Goal: Task Accomplishment & Management: Manage account settings

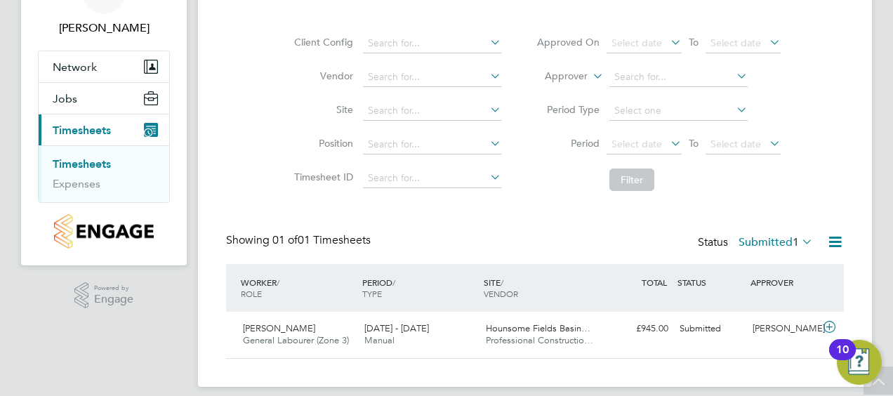
scroll to position [35, 121]
click at [499, 205] on div "Timesheets Client Config Vendor Site Position Timesheet ID Approved On Select d…" at bounding box center [535, 168] width 618 height 381
click at [736, 343] on div "Felipe Nieto General Labourer (Zone 3) 25 - 31 Aug 2025 25 - 31 Aug 2025 Manual…" at bounding box center [535, 335] width 618 height 46
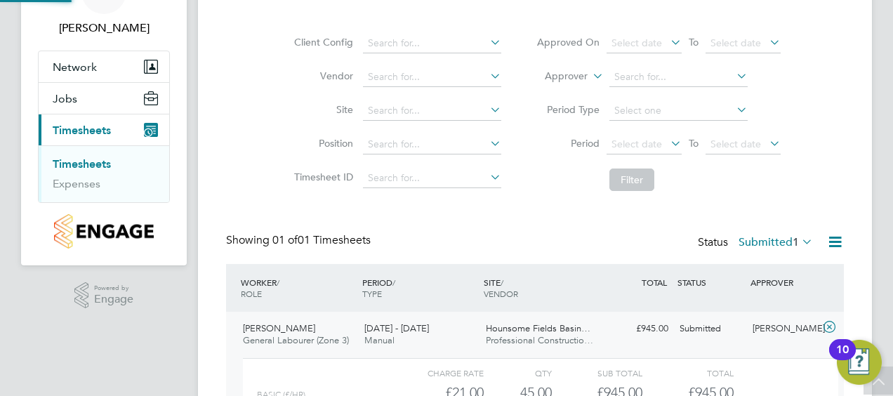
scroll to position [24, 137]
click at [837, 152] on div "Client Config Vendor Site Position Timesheet ID Approved On Select date To Sele…" at bounding box center [535, 109] width 618 height 178
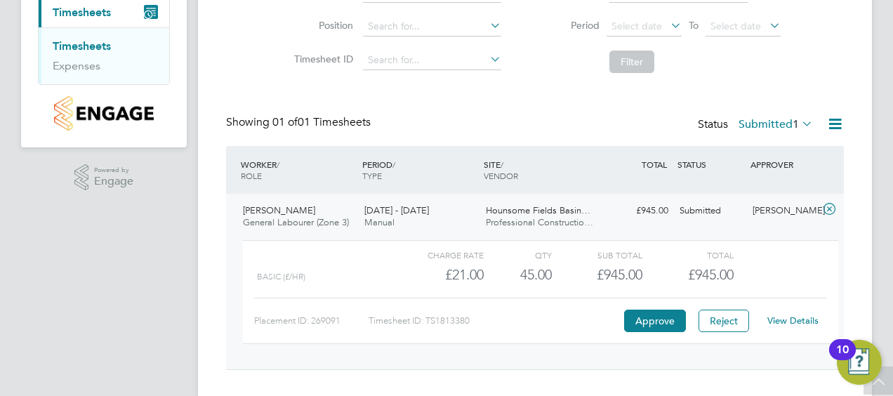
scroll to position [225, 0]
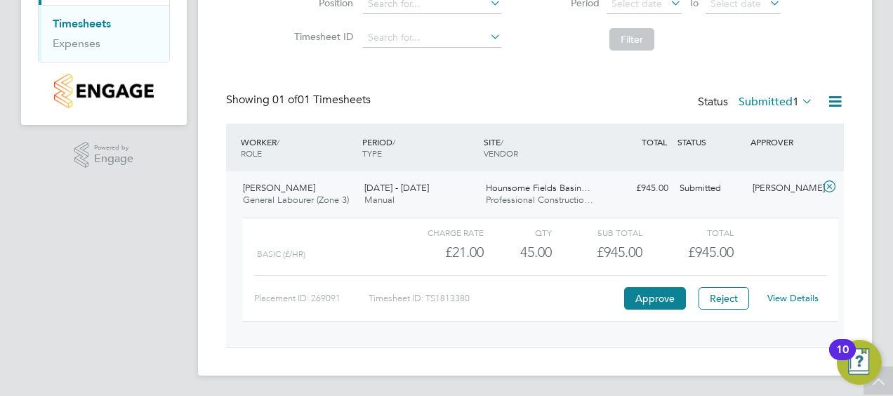
click at [792, 298] on link "View Details" at bounding box center [792, 298] width 51 height 12
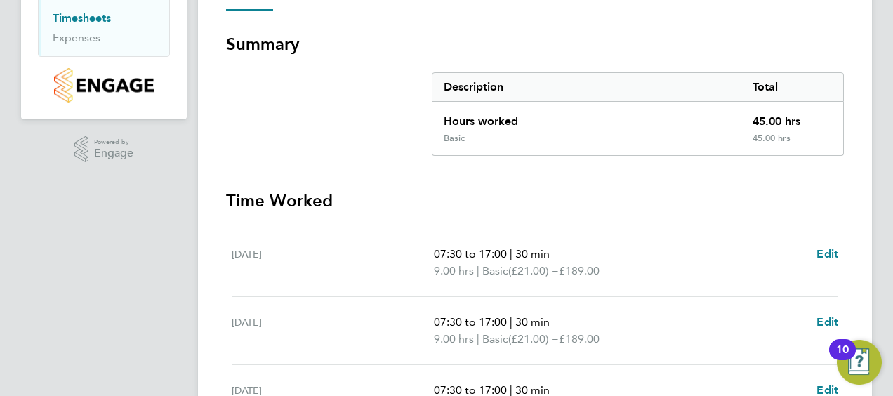
scroll to position [253, 0]
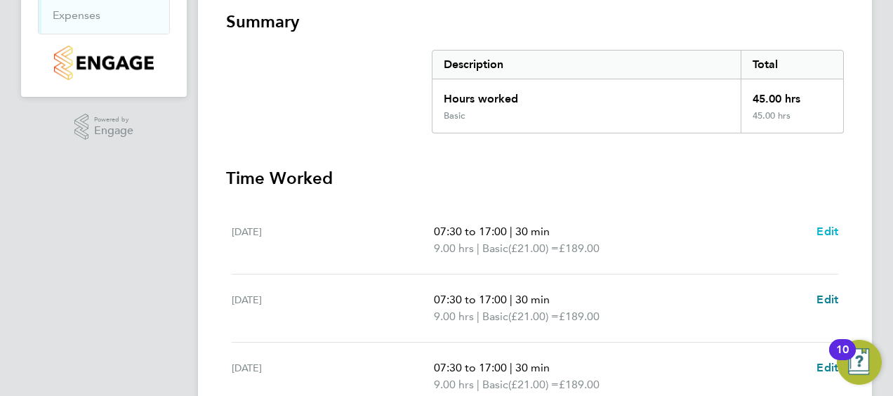
click at [830, 226] on span "Edit" at bounding box center [828, 231] width 22 height 13
select select "30"
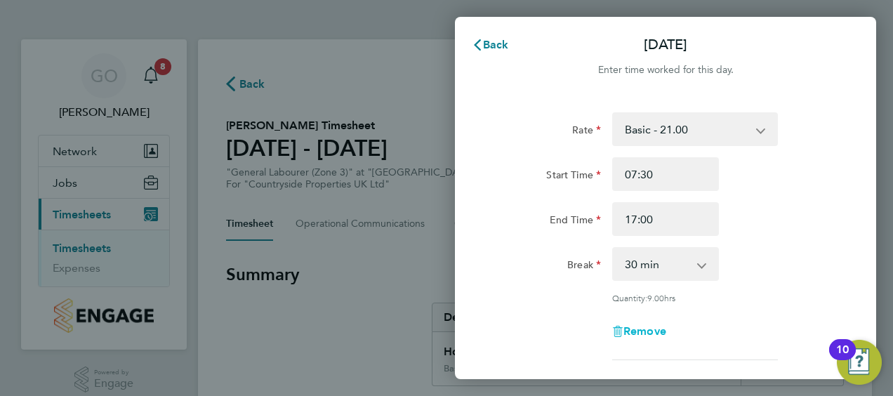
click at [648, 333] on span "Remove" at bounding box center [645, 330] width 43 height 13
select select "null"
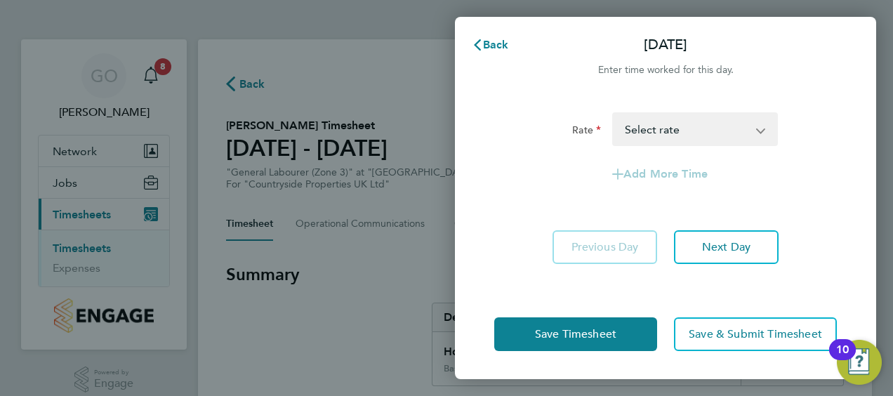
click at [754, 135] on select "Basic - 21.00 Select rate" at bounding box center [687, 129] width 146 height 31
click at [836, 155] on app-timesheet-line-form-group "Rate Basic - 21.00 Select rate Add More Time" at bounding box center [665, 151] width 343 height 79
click at [750, 246] on span "Next Day" at bounding box center [726, 247] width 48 height 14
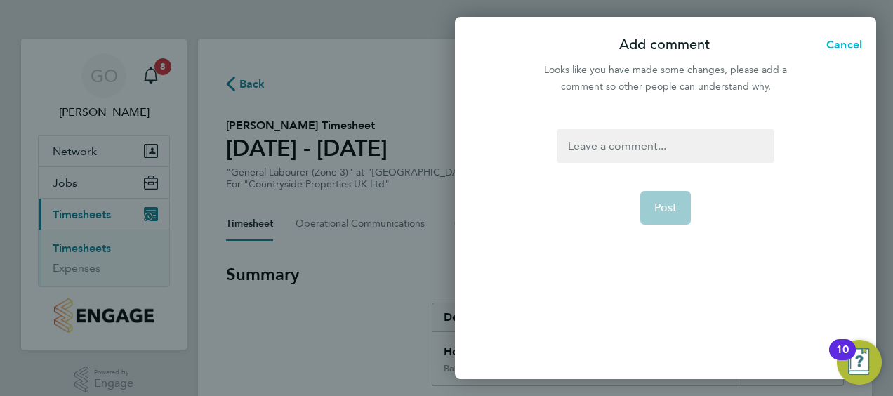
click at [847, 41] on span "Cancel" at bounding box center [842, 44] width 40 height 13
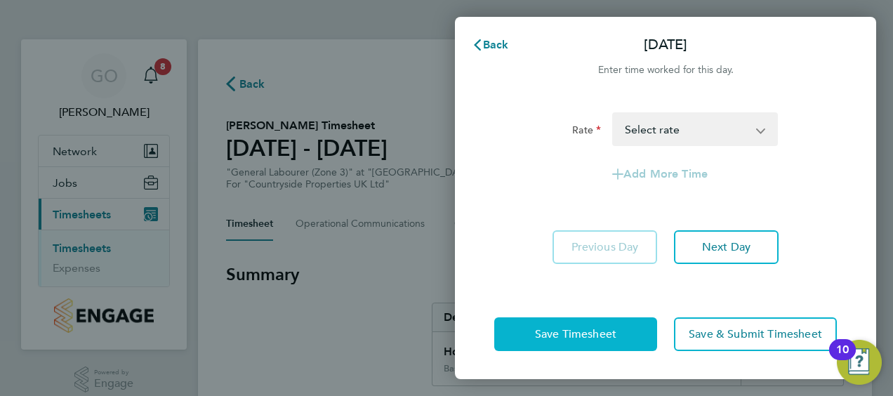
click at [604, 341] on button "Save Timesheet" at bounding box center [575, 334] width 163 height 34
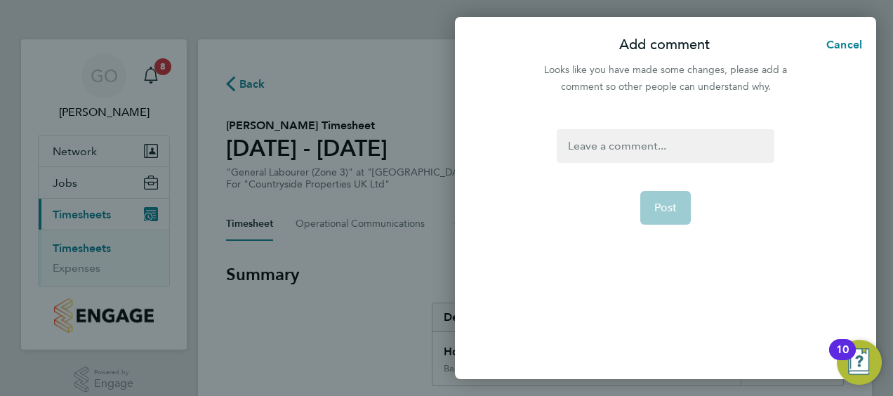
click at [652, 147] on div at bounding box center [665, 146] width 217 height 34
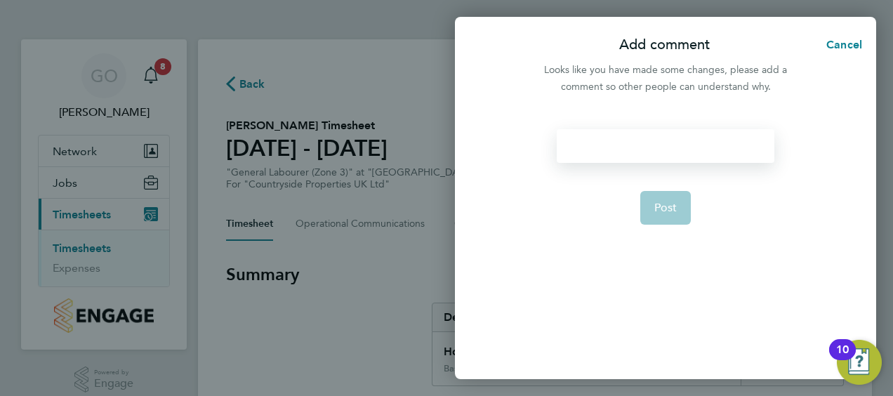
click at [616, 147] on div at bounding box center [665, 146] width 217 height 34
click at [671, 206] on span "Post" at bounding box center [665, 208] width 23 height 14
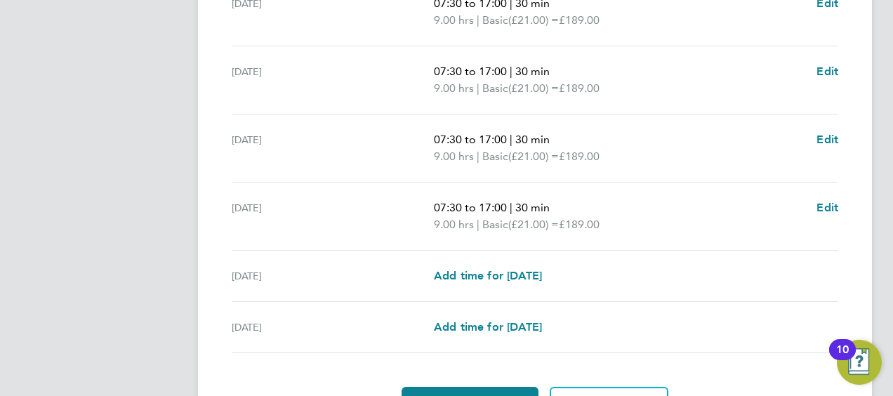
scroll to position [534, 0]
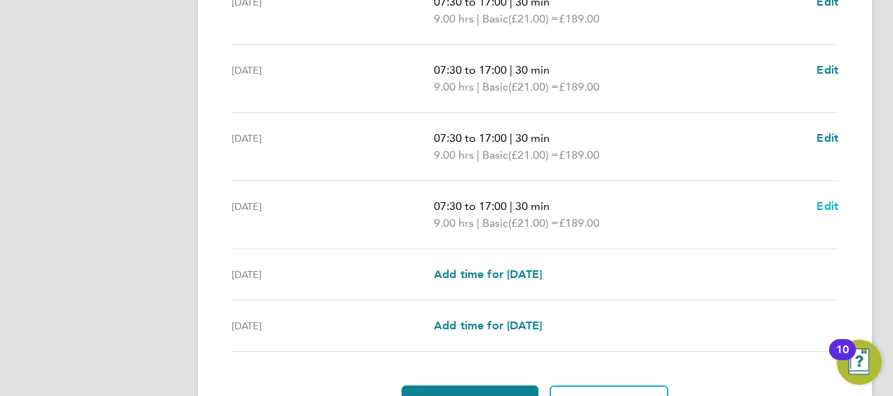
click at [823, 208] on span "Edit" at bounding box center [828, 205] width 22 height 13
select select "30"
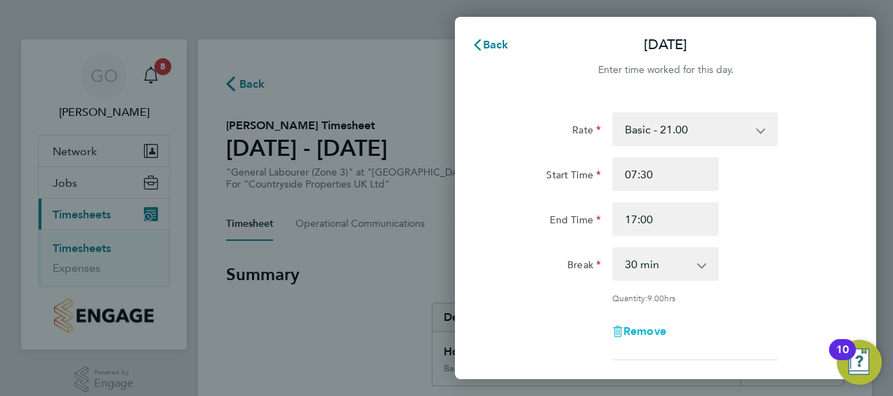
click at [640, 331] on span "Remove" at bounding box center [645, 330] width 43 height 13
select select "null"
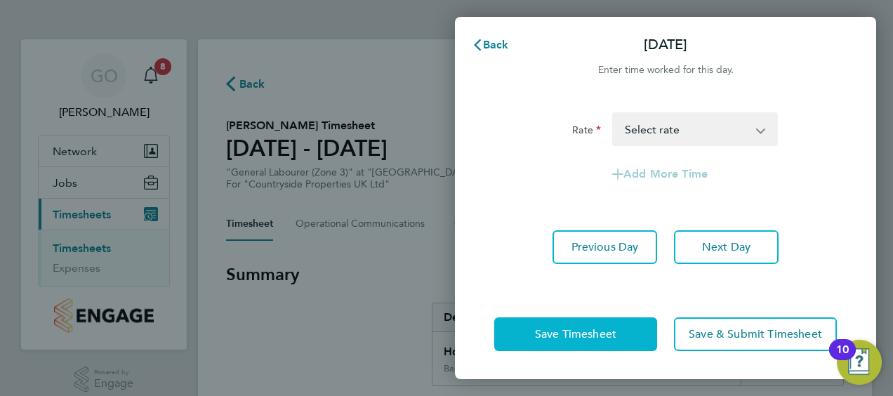
click at [604, 343] on button "Save Timesheet" at bounding box center [575, 334] width 163 height 34
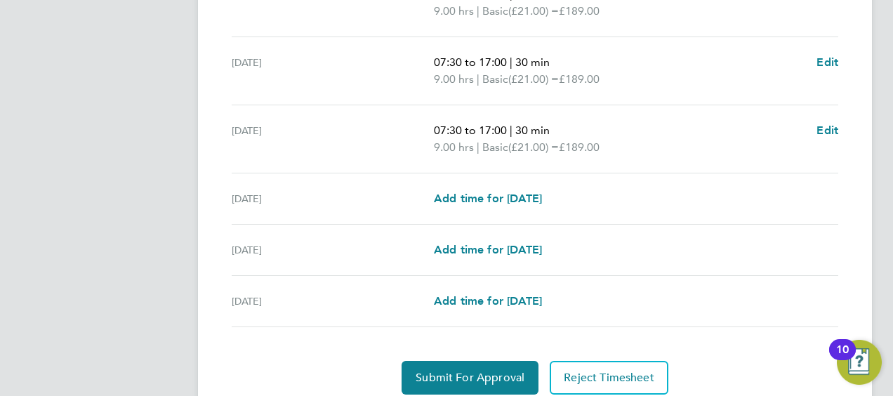
scroll to position [562, 0]
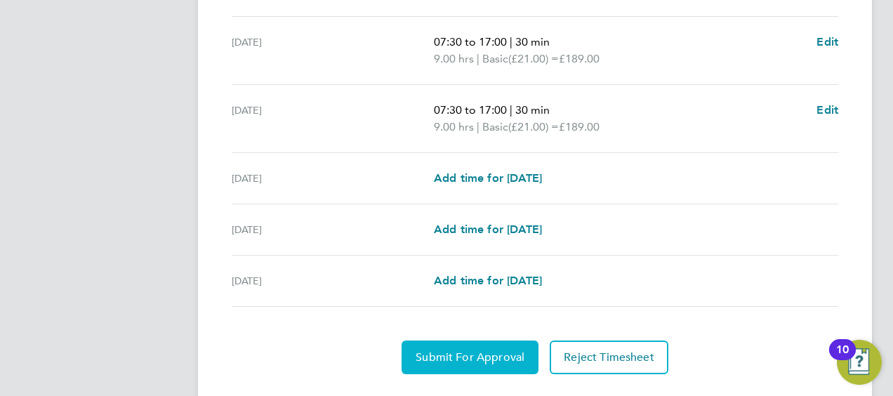
click at [442, 364] on button "Submit For Approval" at bounding box center [470, 358] width 137 height 34
click at [468, 350] on span "Approve Timesheet" at bounding box center [469, 357] width 103 height 14
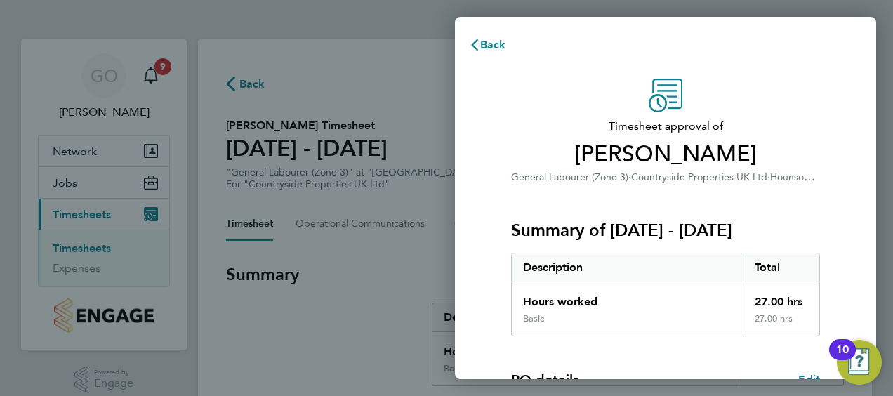
click at [809, 143] on span "[PERSON_NAME]" at bounding box center [665, 154] width 309 height 28
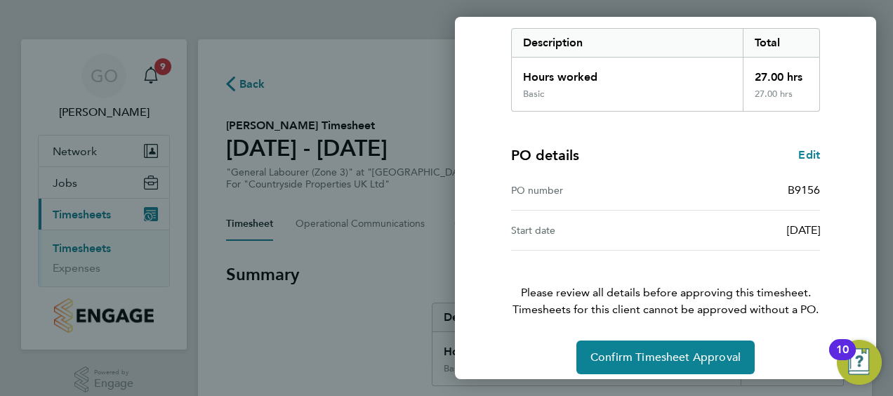
scroll to position [235, 0]
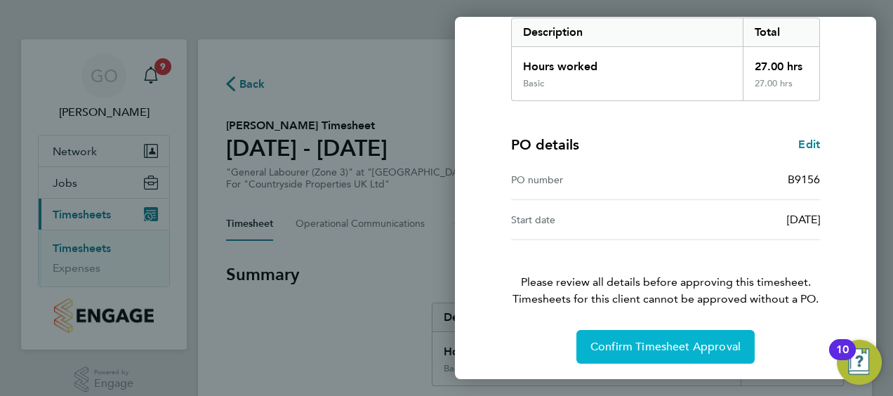
click at [650, 348] on span "Confirm Timesheet Approval" at bounding box center [666, 347] width 150 height 14
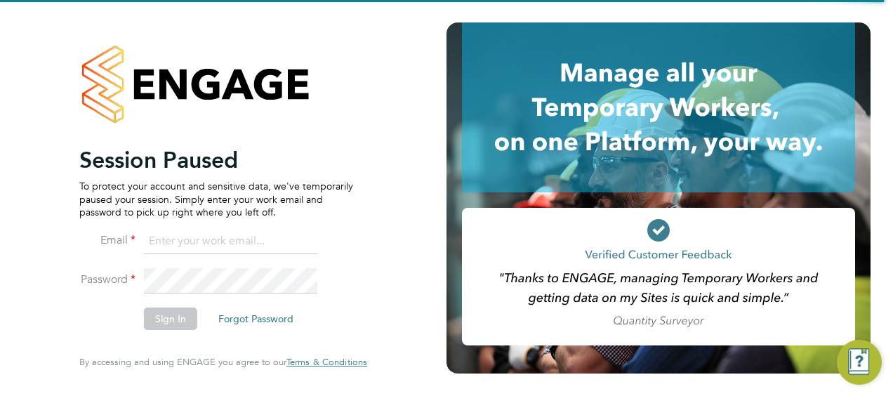
type input "[PERSON_NAME][EMAIL_ADDRESS][DOMAIN_NAME]"
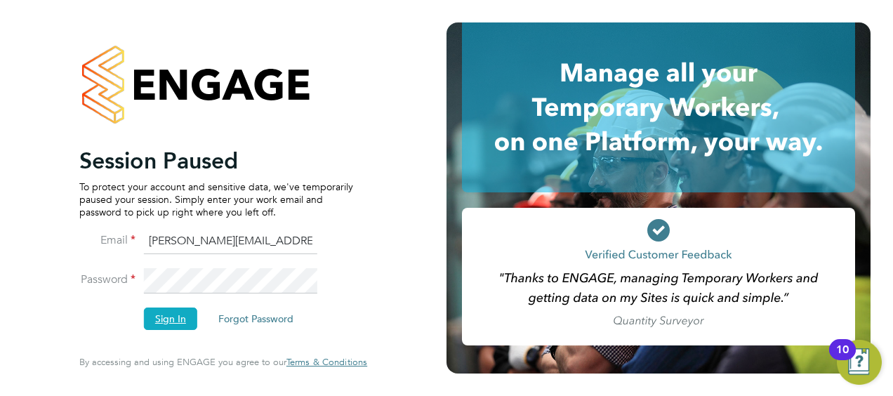
click at [162, 314] on button "Sign In" at bounding box center [170, 319] width 53 height 22
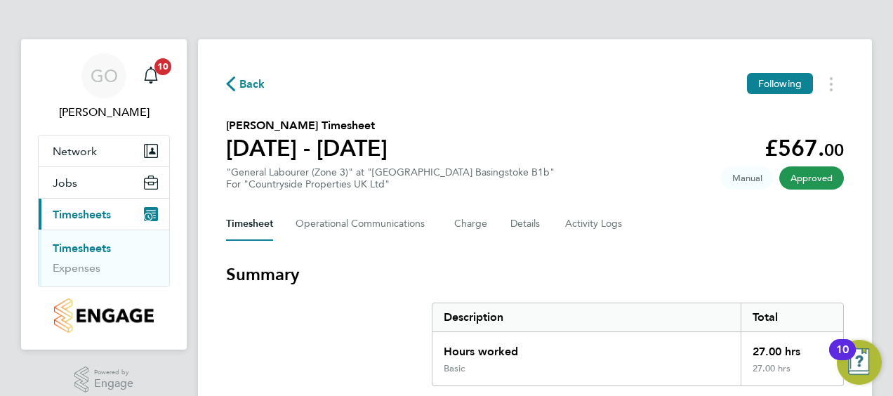
click at [66, 247] on link "Timesheets" at bounding box center [82, 248] width 58 height 13
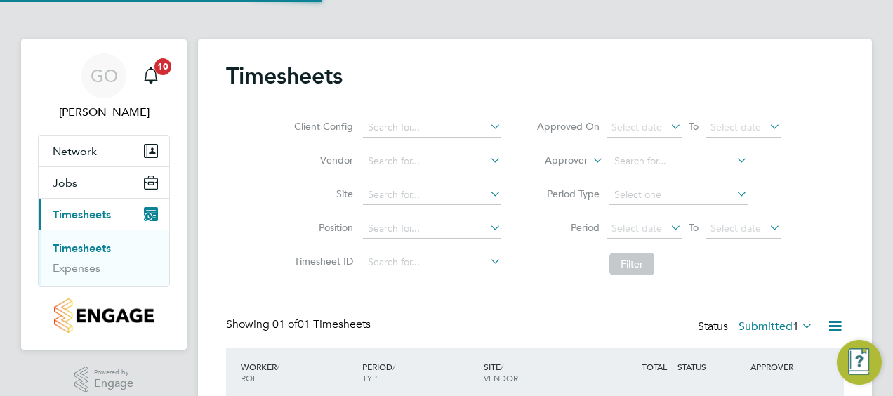
scroll to position [35, 121]
click at [852, 162] on div "Timesheets Client Config Vendor Site Position Timesheet ID Approved On Select d…" at bounding box center [535, 255] width 674 height 432
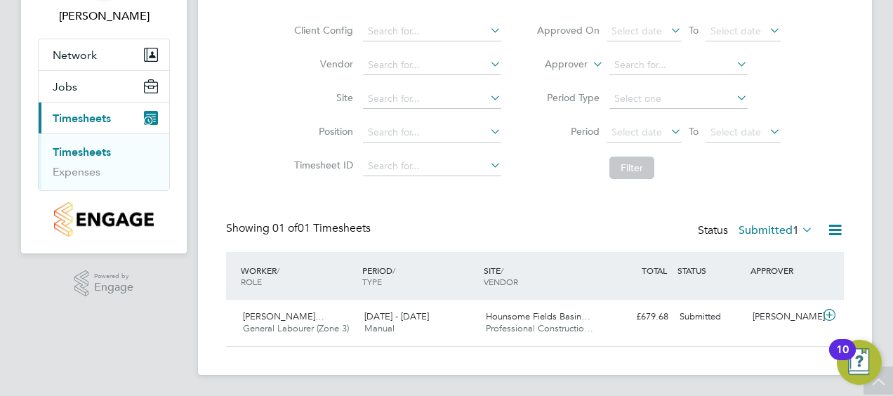
scroll to position [97, 0]
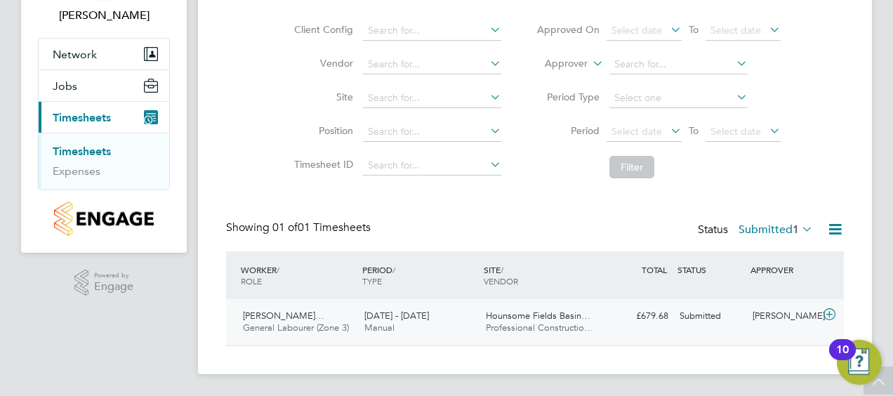
click at [607, 322] on div "£679.68 Submitted" at bounding box center [637, 316] width 73 height 23
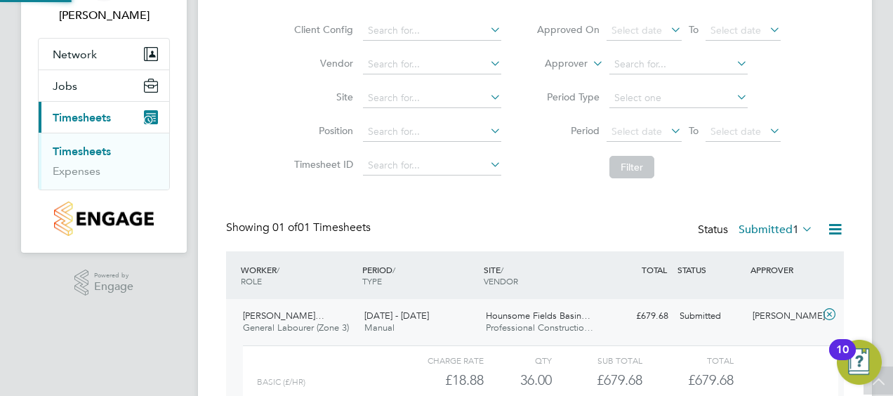
scroll to position [24, 137]
click at [826, 164] on div "Client Config Vendor Site Position Timesheet ID Approved On Select date To Sele…" at bounding box center [535, 96] width 618 height 178
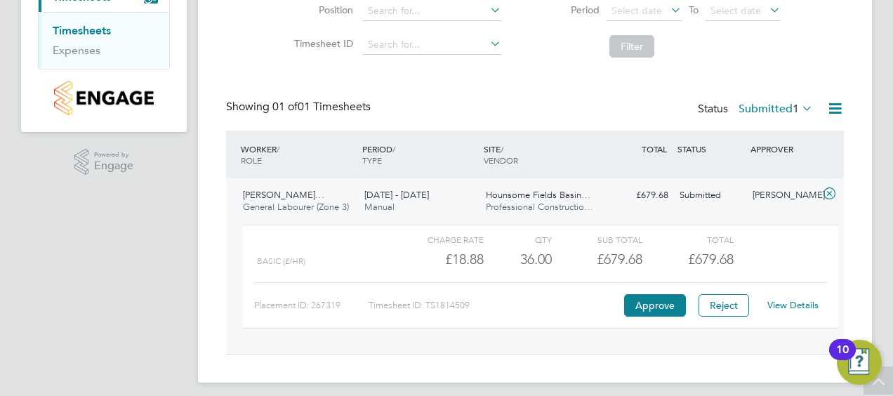
scroll to position [225, 0]
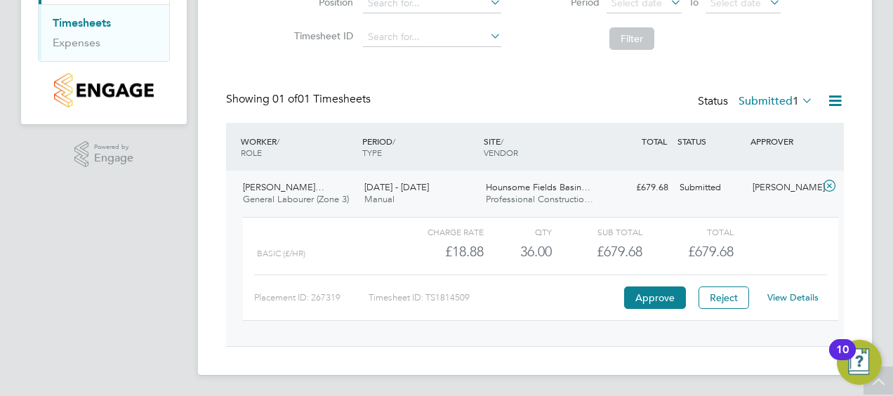
click at [795, 296] on link "View Details" at bounding box center [792, 297] width 51 height 12
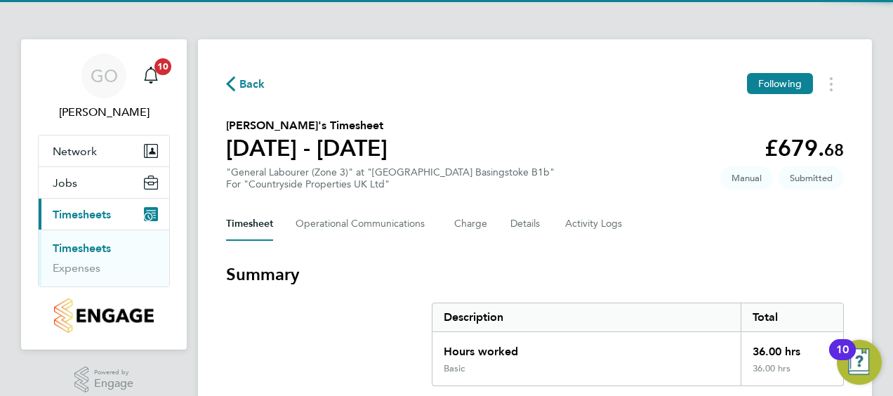
click at [660, 227] on div "Timesheet Operational Communications Charge Details Activity Logs" at bounding box center [535, 224] width 618 height 34
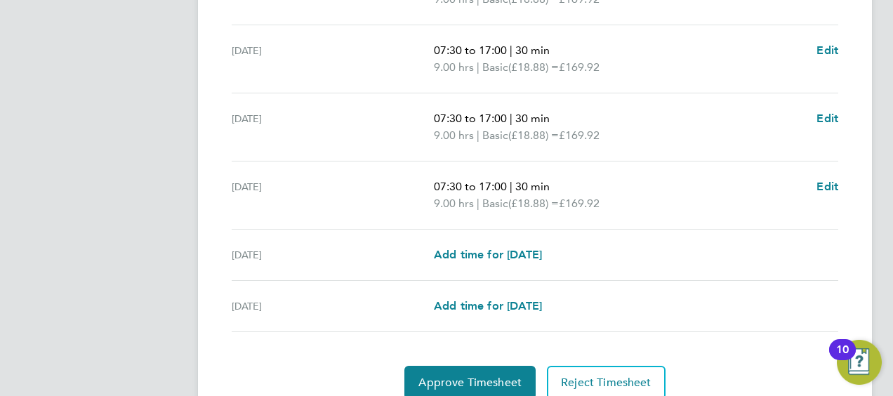
scroll to position [610, 0]
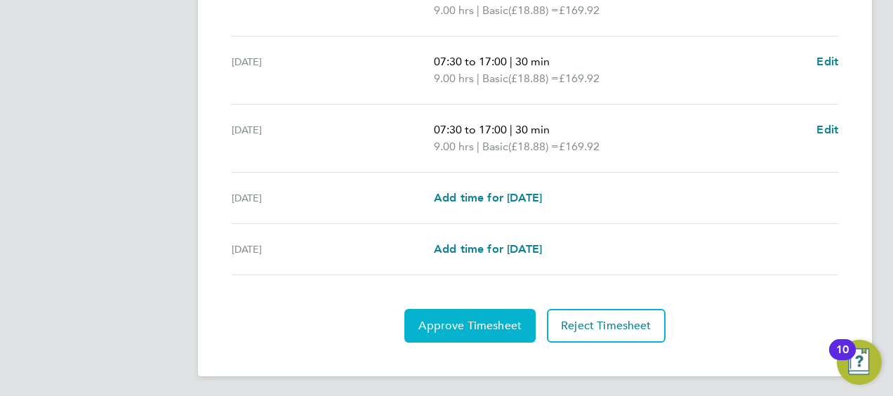
click at [458, 319] on span "Approve Timesheet" at bounding box center [469, 326] width 103 height 14
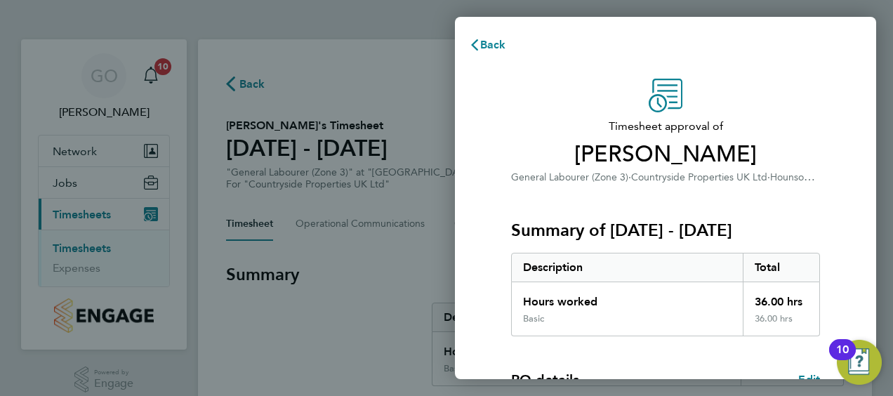
click at [778, 184] on p "General Labourer (Zone 3) · Countryside Properties UK Ltd · Hounsome Fields Bas…" at bounding box center [665, 177] width 309 height 17
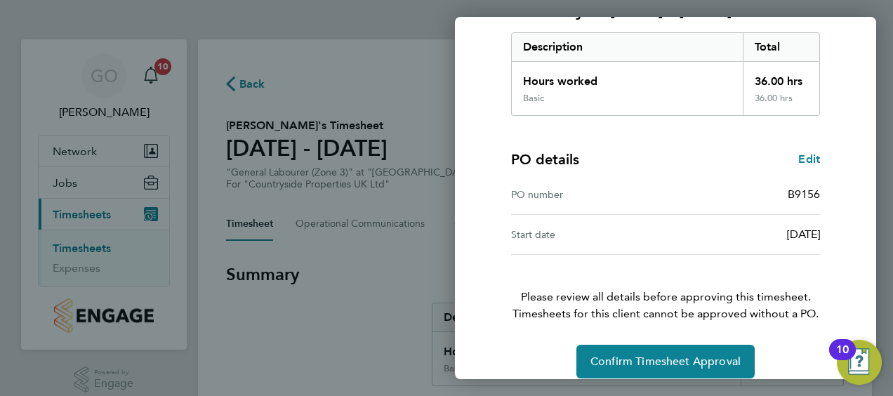
scroll to position [235, 0]
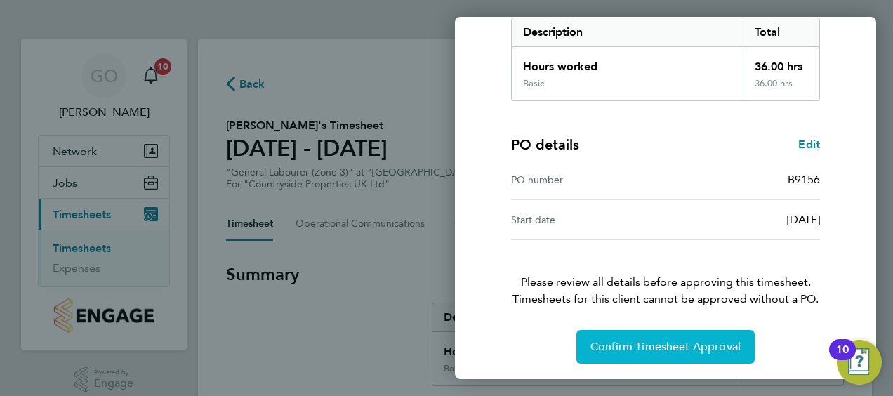
click at [684, 348] on span "Confirm Timesheet Approval" at bounding box center [666, 347] width 150 height 14
